Goal: Information Seeking & Learning: Learn about a topic

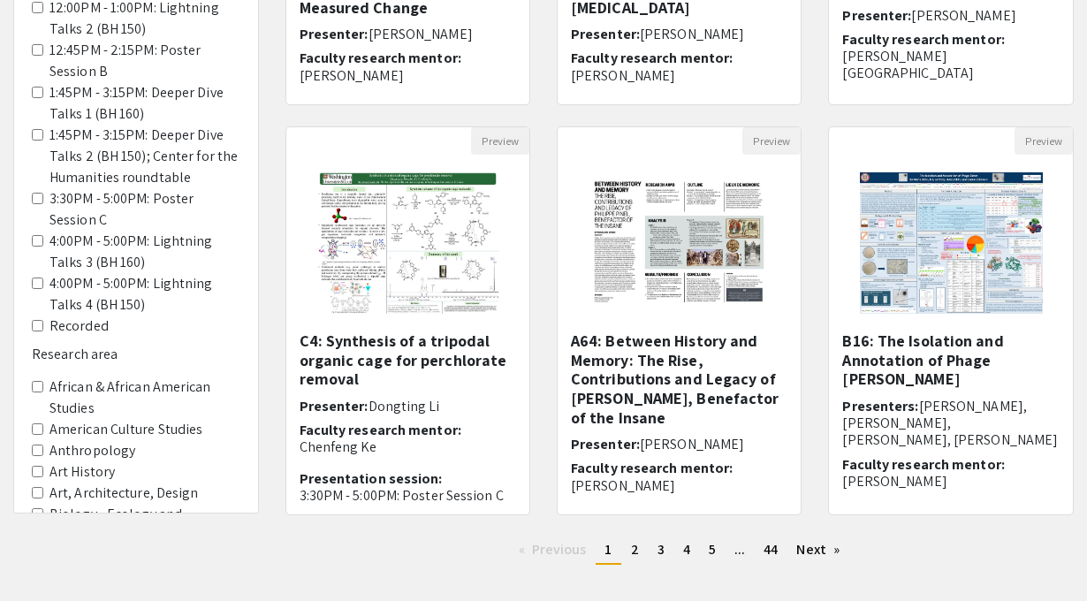
scroll to position [480, 0]
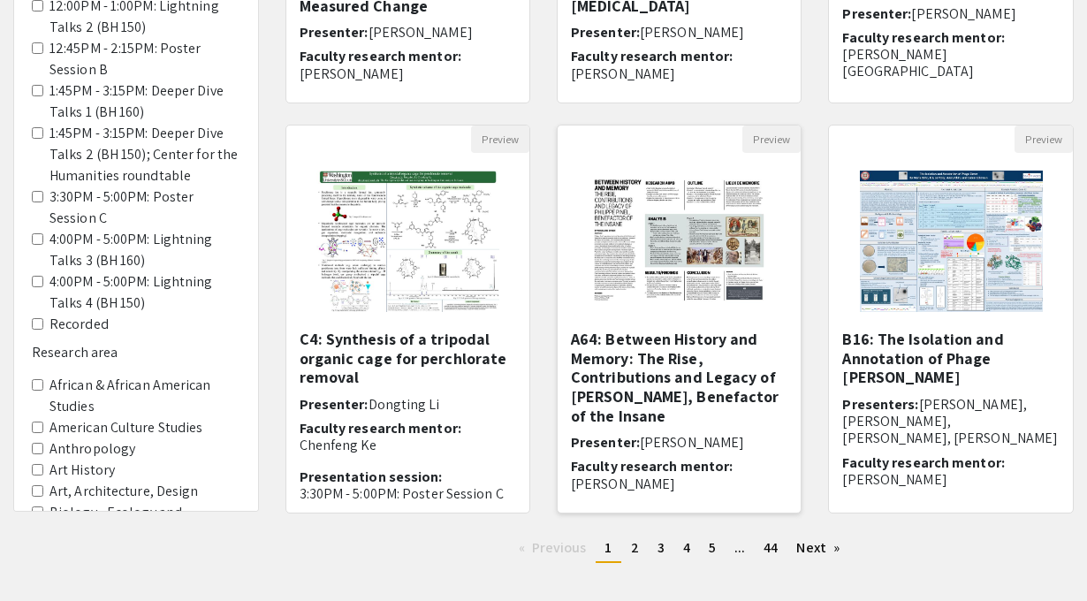
click at [747, 402] on h5 "A64: Between History and Memory: The Rise, Contributions and Legacy of [PERSON_…" at bounding box center [679, 377] width 217 height 95
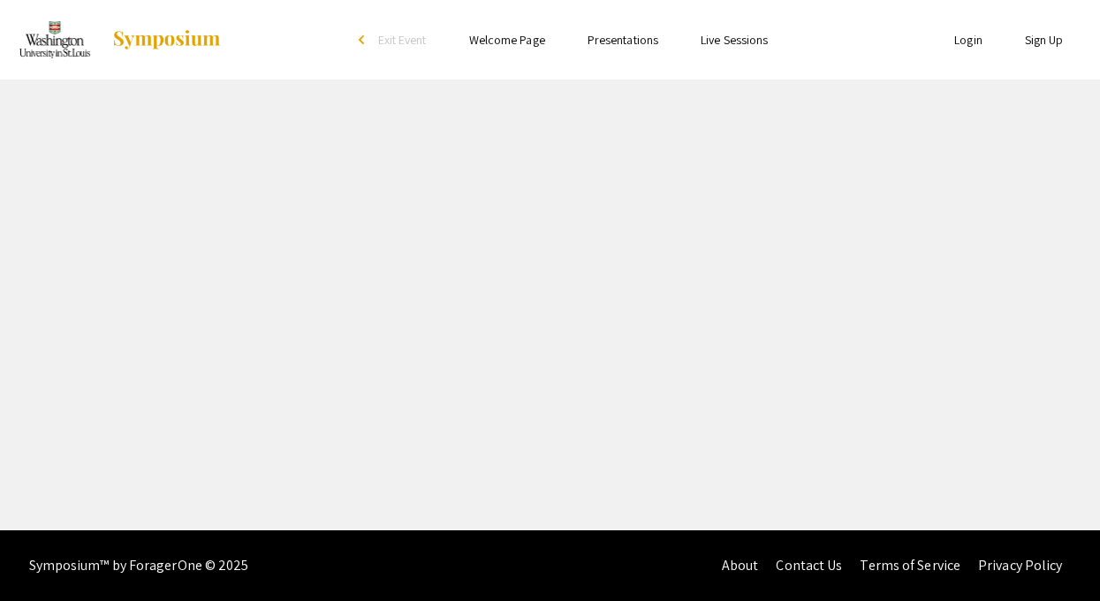
select select "custom"
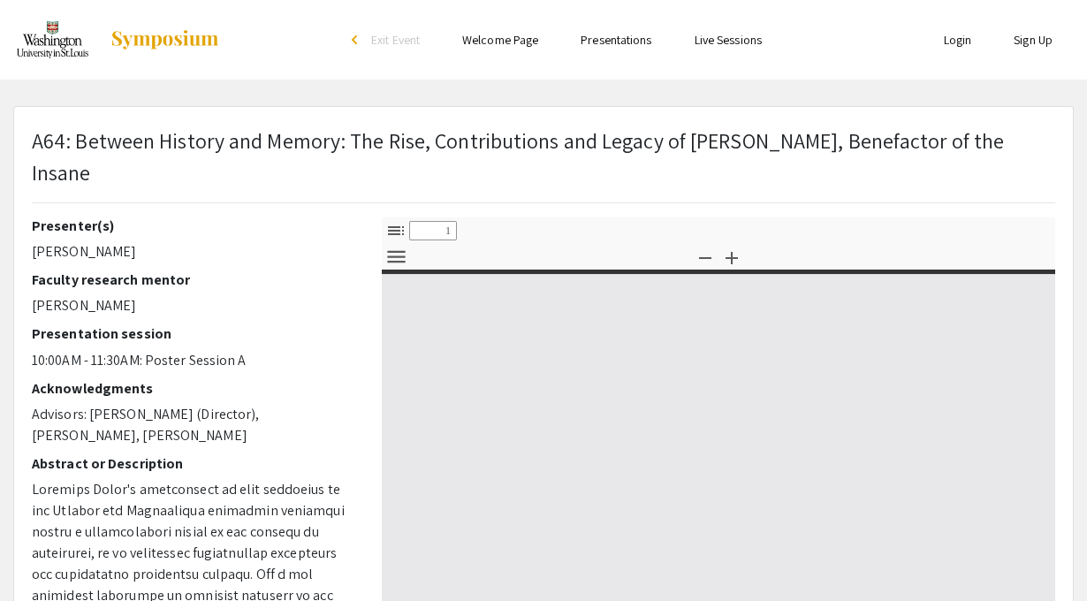
type input "0"
select select "custom"
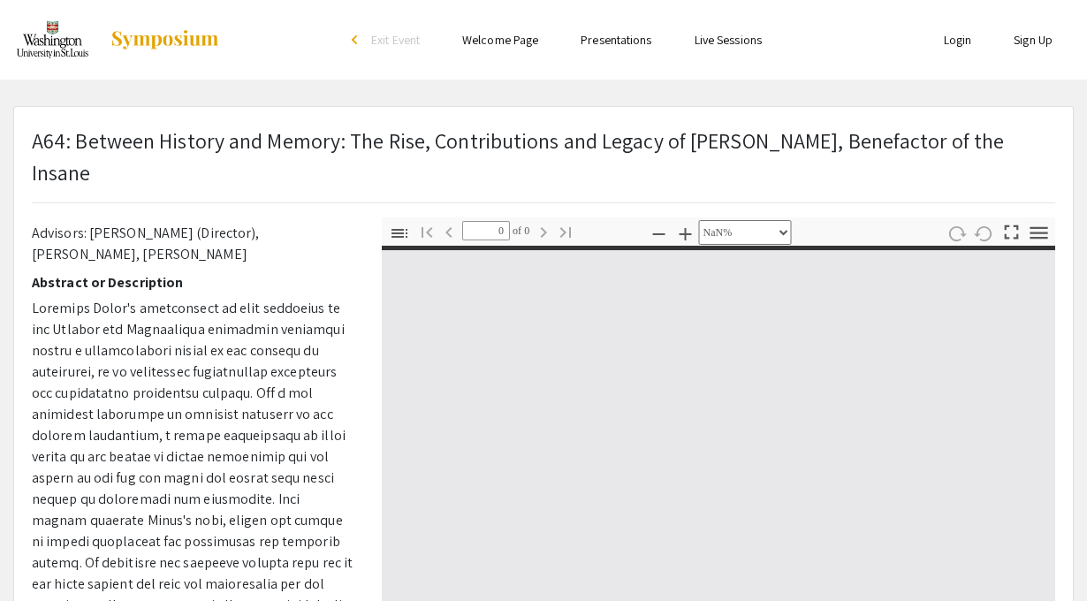
type input "1"
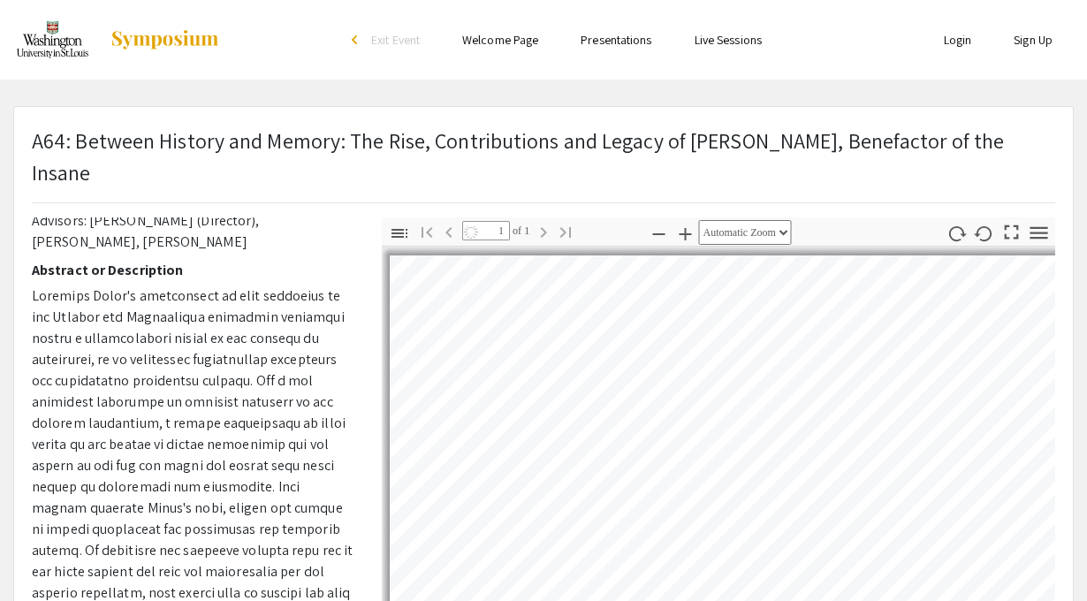
select select "auto"
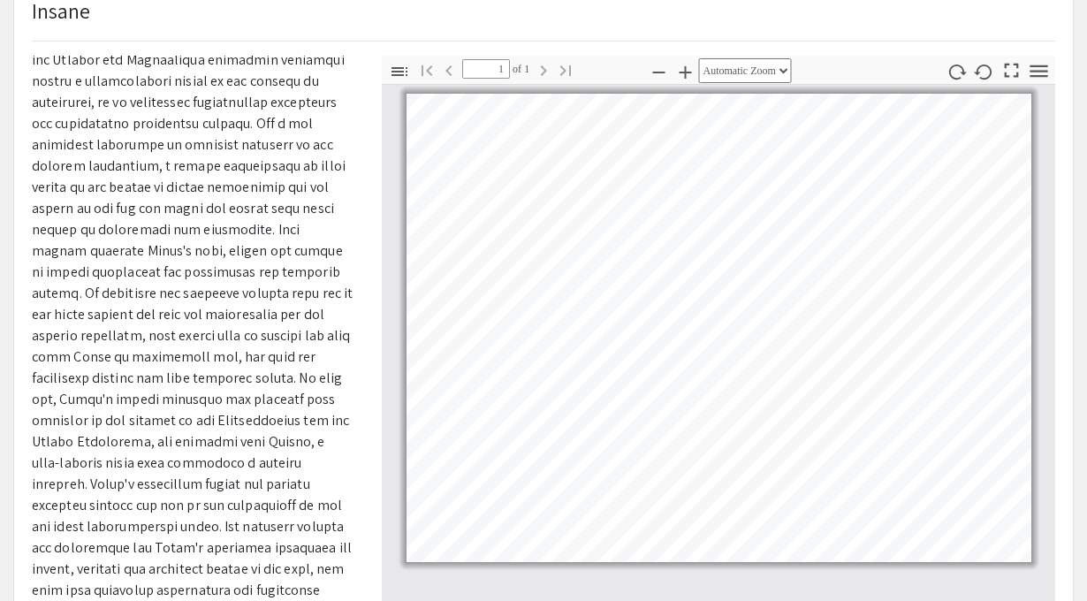
scroll to position [158, 0]
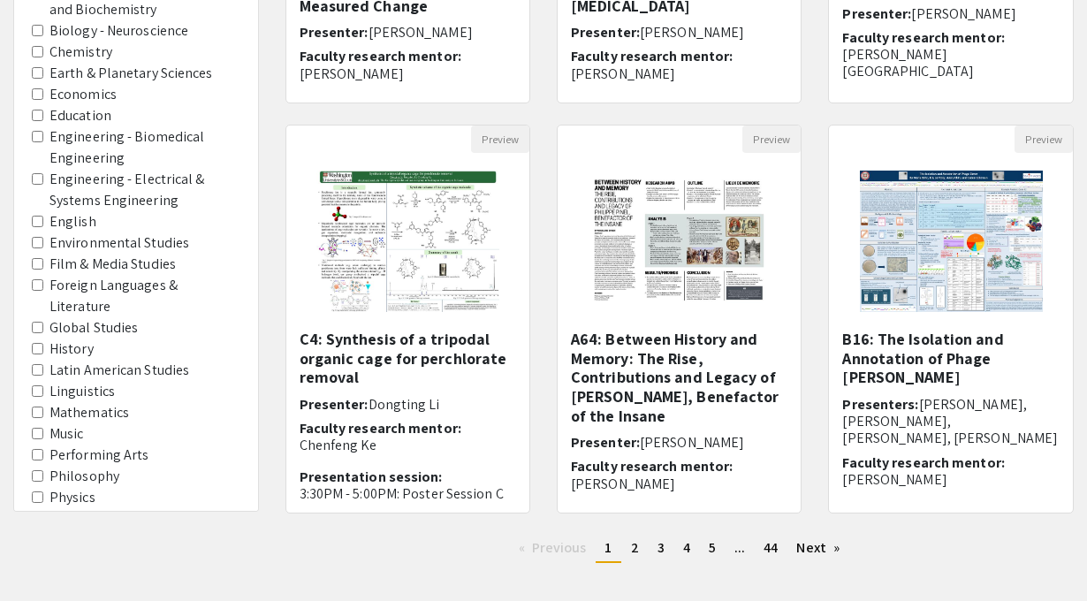
scroll to position [665, 0]
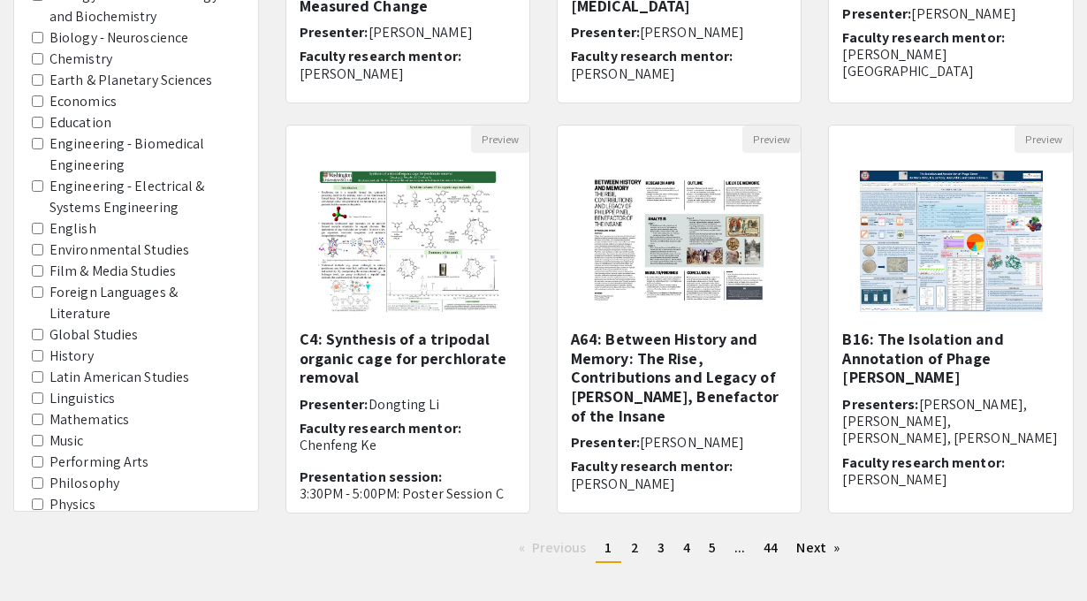
click at [42, 350] on area-History "History" at bounding box center [37, 355] width 11 height 11
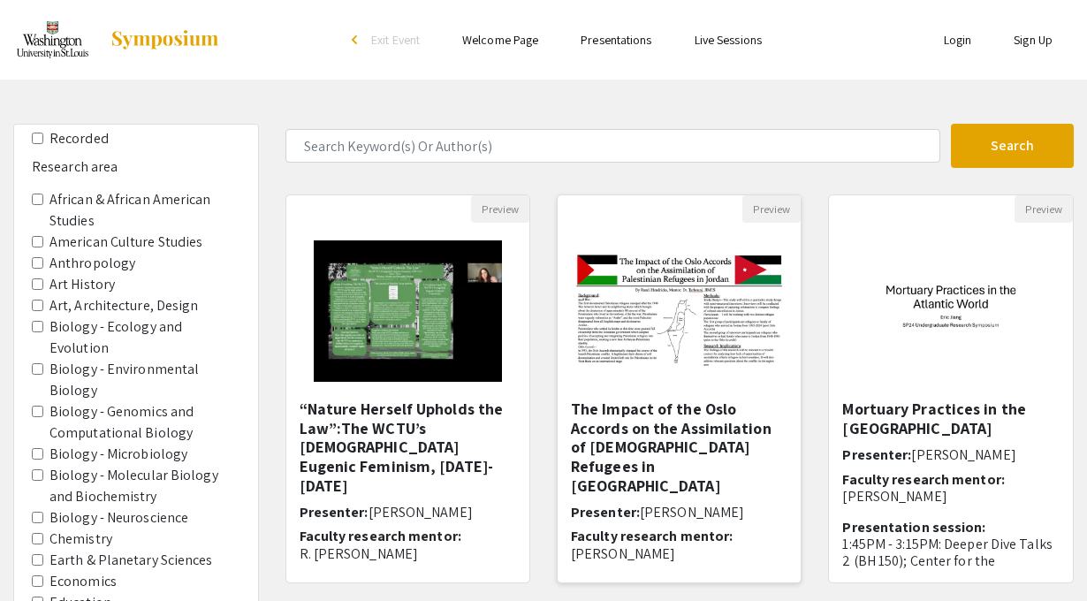
click at [611, 273] on img "Open Presentation <p>The Impact of the Oslo Accords on the Assimilation of Pale…" at bounding box center [679, 311] width 243 height 152
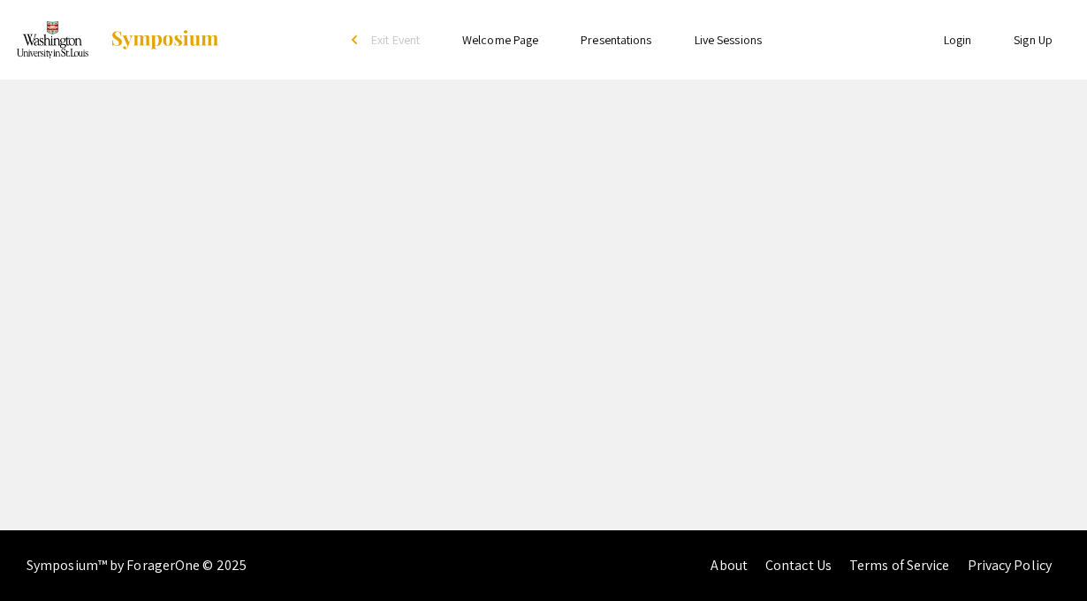
select select "custom"
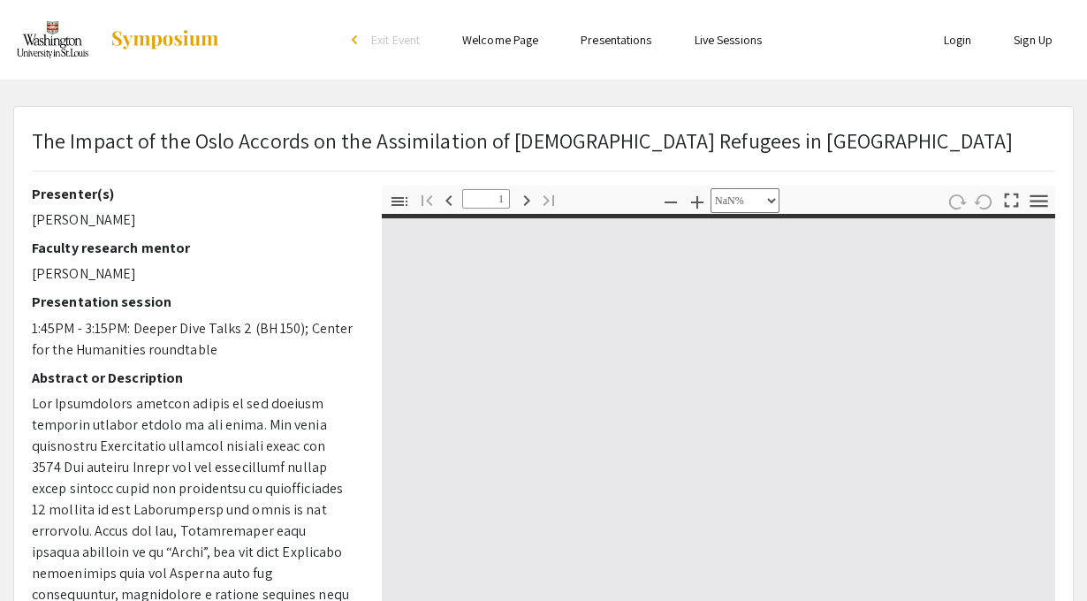
type input "0"
select select "auto"
type input "1"
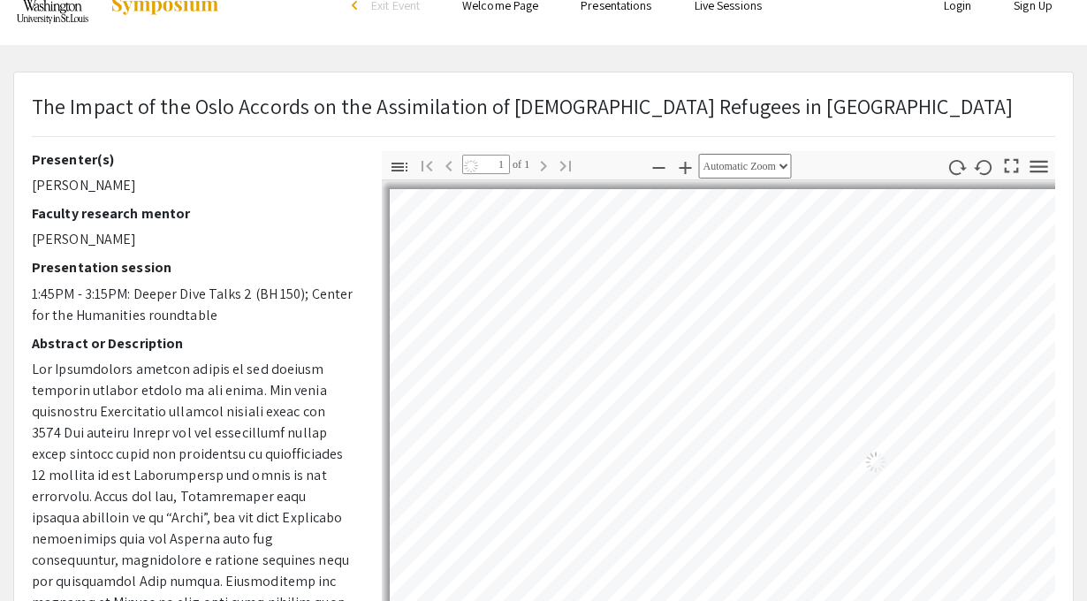
select select "auto"
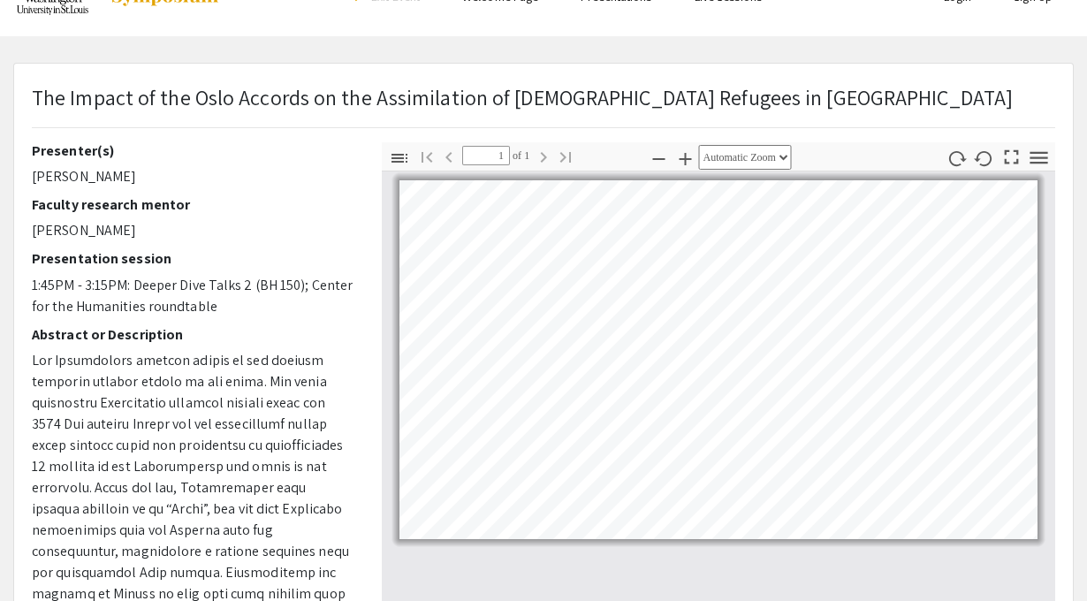
scroll to position [87, 0]
